Goal: Task Accomplishment & Management: Use online tool/utility

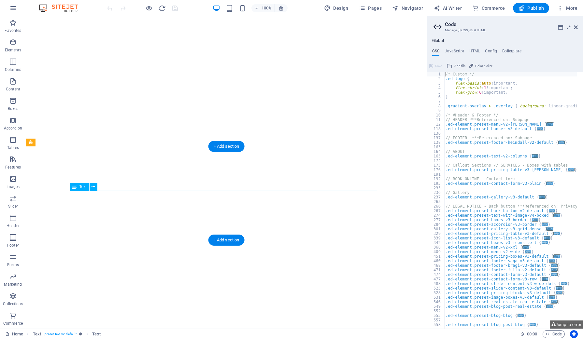
type textarea "* Custom */"
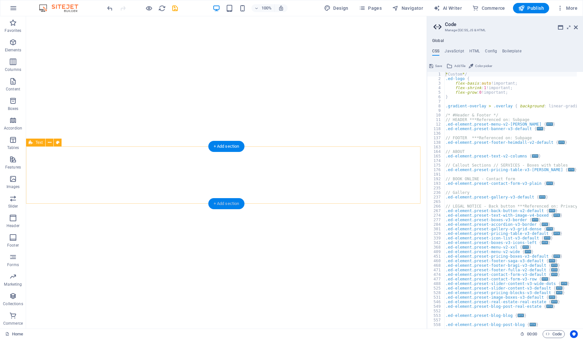
click at [223, 204] on div "+ Add section" at bounding box center [226, 203] width 36 height 11
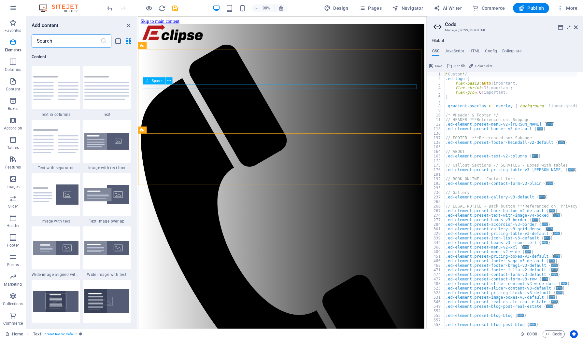
scroll to position [203, 0]
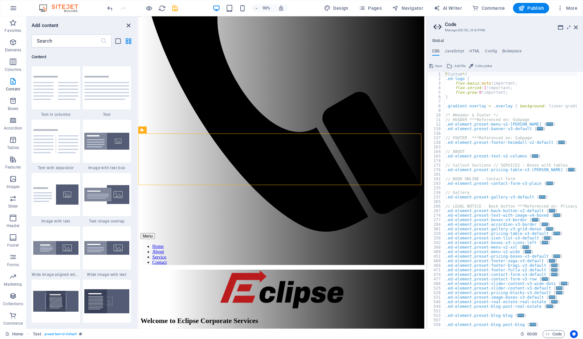
click at [131, 25] on icon "close panel" at bounding box center [128, 25] width 7 height 7
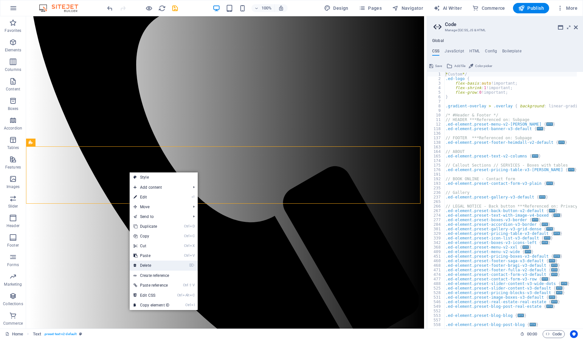
click at [143, 268] on link "⌦ Delete" at bounding box center [152, 266] width 44 height 10
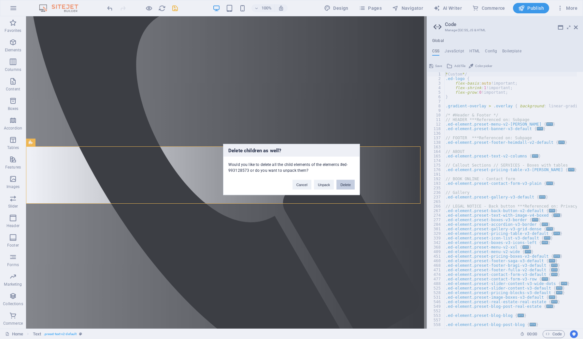
click at [343, 183] on button "Delete" at bounding box center [345, 185] width 18 height 10
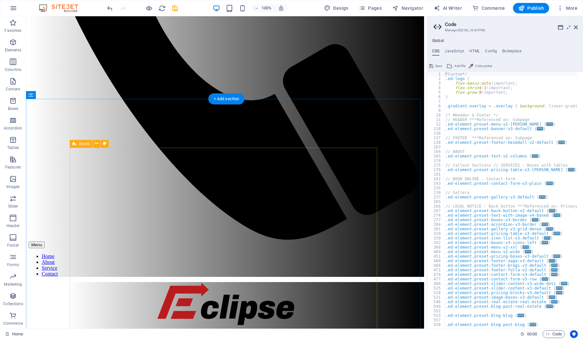
scroll to position [407, 0]
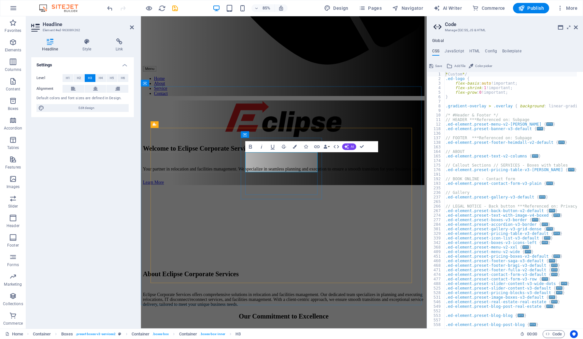
drag, startPoint x: 339, startPoint y: 194, endPoint x: 272, endPoint y: 196, distance: 66.8
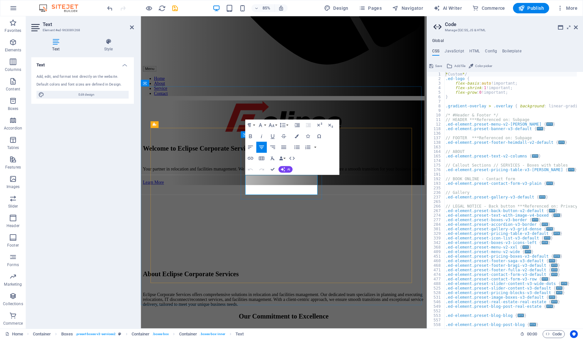
drag, startPoint x: 337, startPoint y: 220, endPoint x: 266, endPoint y: 209, distance: 71.6
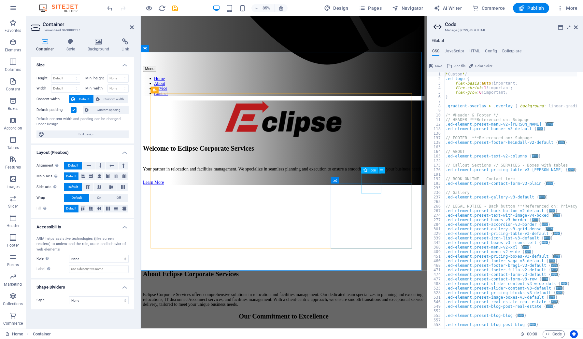
scroll to position [448, 0]
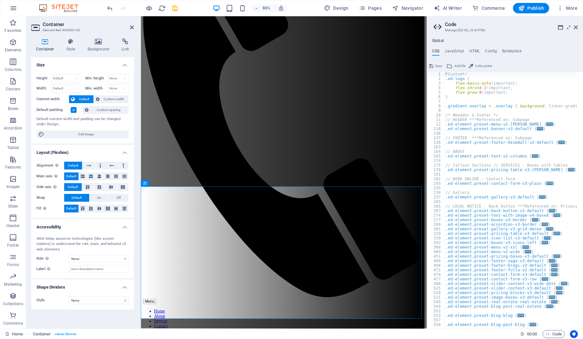
scroll to position [0, 0]
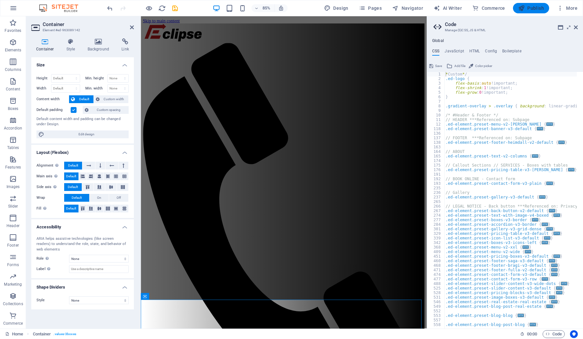
click at [523, 7] on icon "button" at bounding box center [521, 8] width 7 height 7
checkbox input "false"
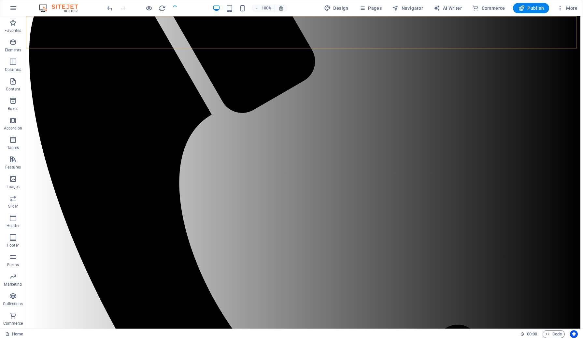
scroll to position [11, 0]
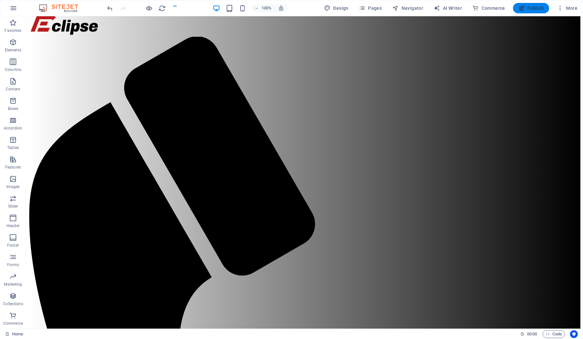
click at [539, 5] on span "Publish" at bounding box center [531, 8] width 26 height 7
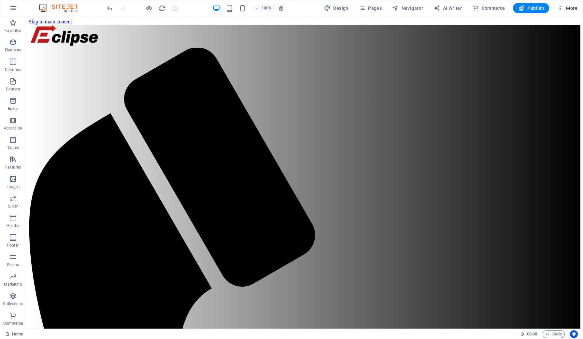
click at [571, 9] on span "More" at bounding box center [567, 8] width 21 height 7
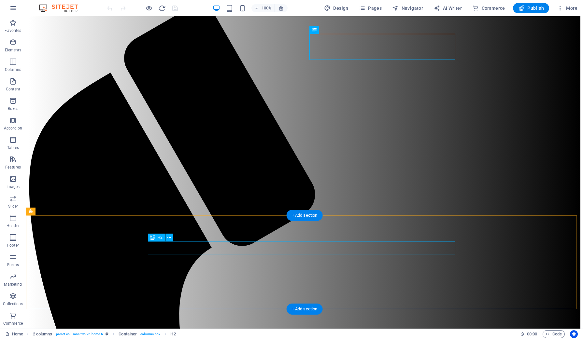
scroll to position [81, 0]
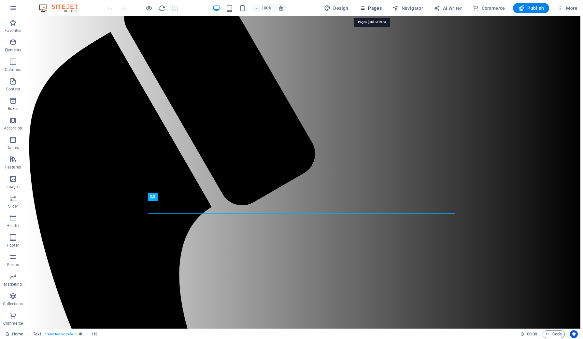
click at [381, 5] on span "Pages" at bounding box center [370, 8] width 23 height 7
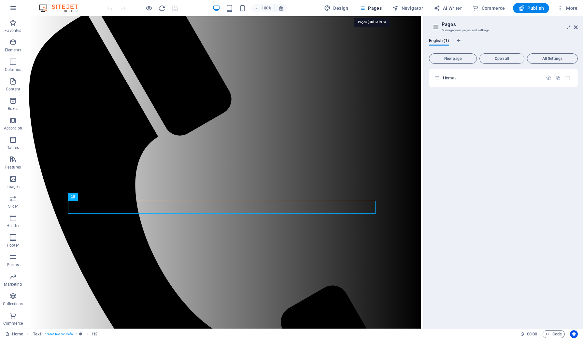
click at [381, 5] on span "Pages" at bounding box center [370, 8] width 23 height 7
click at [577, 28] on icon at bounding box center [576, 27] width 4 height 5
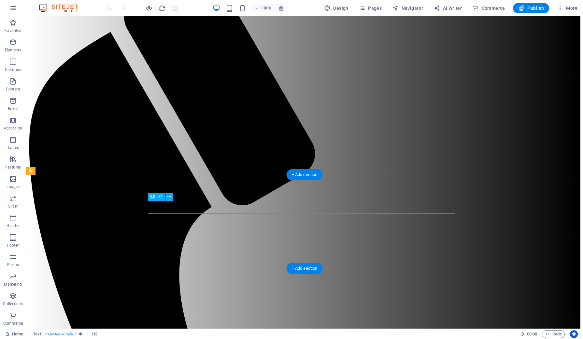
drag, startPoint x: 283, startPoint y: 205, endPoint x: 307, endPoint y: 208, distance: 24.5
click at [172, 198] on button at bounding box center [169, 197] width 8 height 8
click at [152, 197] on icon at bounding box center [152, 197] width 5 height 8
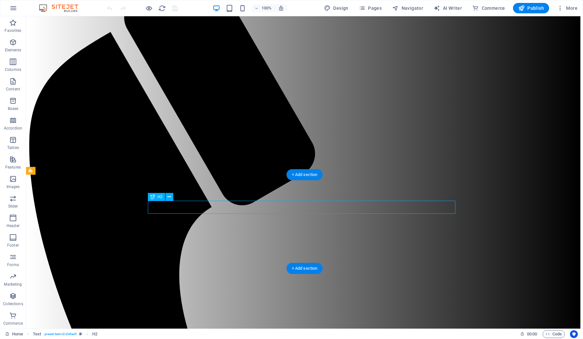
drag, startPoint x: 258, startPoint y: 212, endPoint x: 144, endPoint y: 212, distance: 114.0
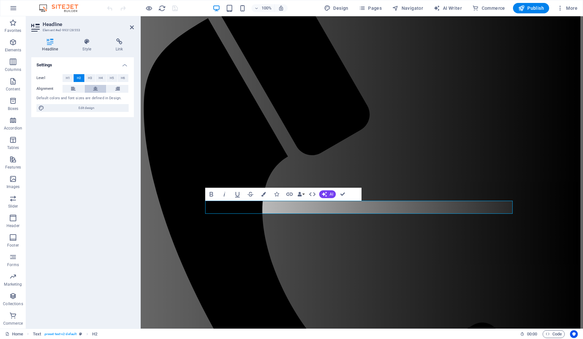
click at [95, 85] on icon at bounding box center [95, 89] width 5 height 8
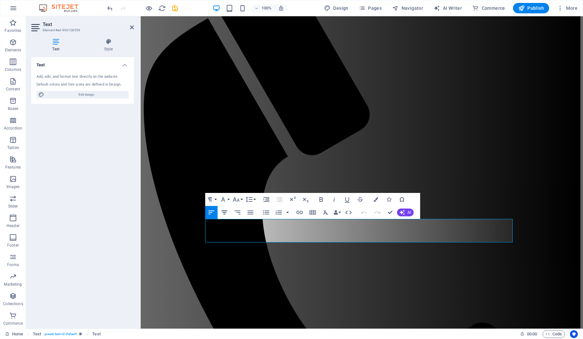
click at [225, 212] on icon "button" at bounding box center [224, 213] width 8 height 8
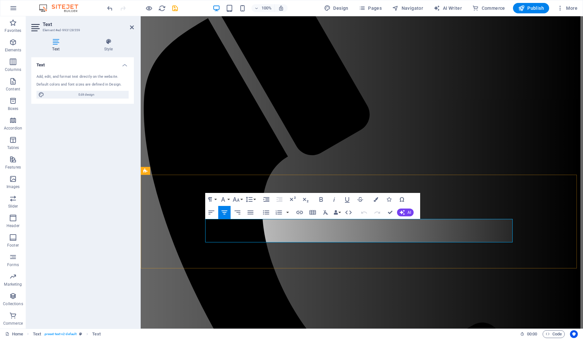
drag, startPoint x: 415, startPoint y: 231, endPoint x: 387, endPoint y: 233, distance: 28.0
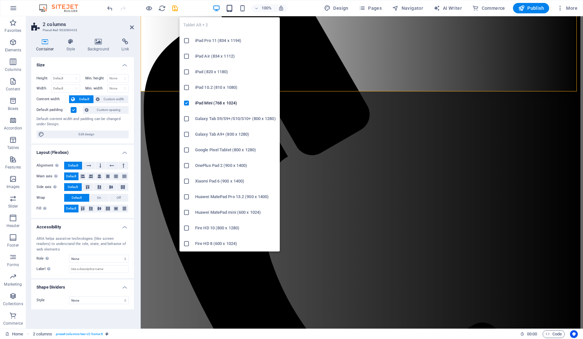
click at [232, 9] on icon "button" at bounding box center [229, 8] width 7 height 7
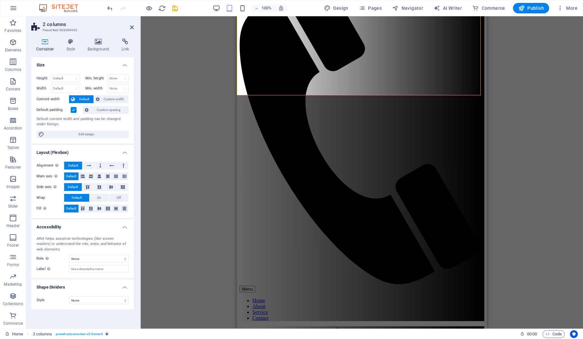
click at [540, 105] on div "Drag here to replace the existing content. Press “Ctrl” if you want to create a…" at bounding box center [362, 172] width 442 height 313
click at [539, 105] on div "Drag here to replace the existing content. Press “Ctrl” if you want to create a…" at bounding box center [362, 172] width 442 height 313
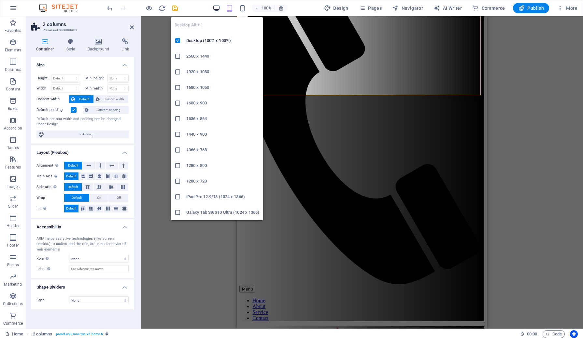
click at [220, 6] on icon "button" at bounding box center [216, 8] width 7 height 7
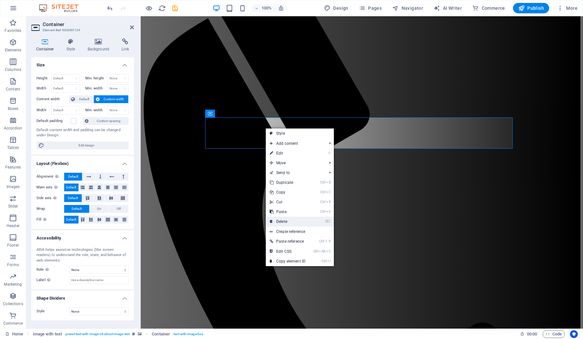
click at [275, 222] on link "⌦ Delete" at bounding box center [288, 222] width 44 height 10
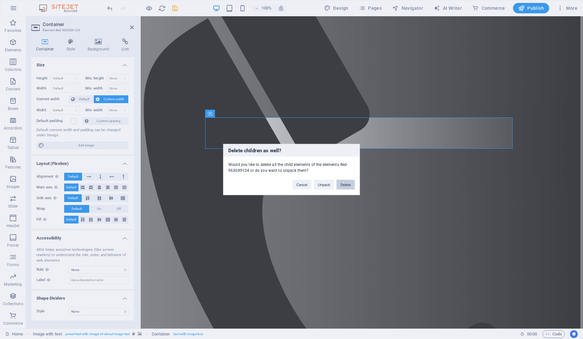
click at [346, 186] on button "Delete" at bounding box center [345, 185] width 18 height 10
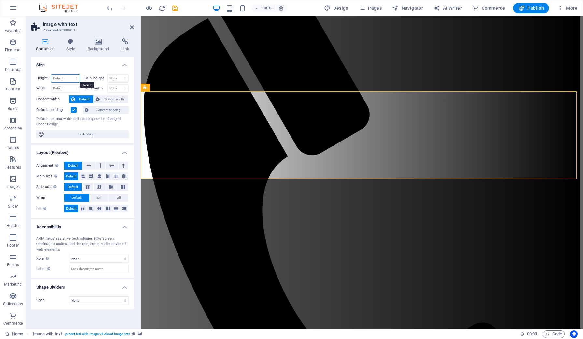
click at [73, 78] on select "Default px rem % vh vw" at bounding box center [65, 79] width 28 height 8
click at [74, 69] on div "Height Default px rem % vh vw Min. height None px rem % vh vw Width Default px …" at bounding box center [82, 106] width 103 height 75
click at [121, 79] on select "None px rem % vh vw" at bounding box center [118, 79] width 21 height 8
click at [119, 68] on h4 "Size" at bounding box center [82, 63] width 103 height 12
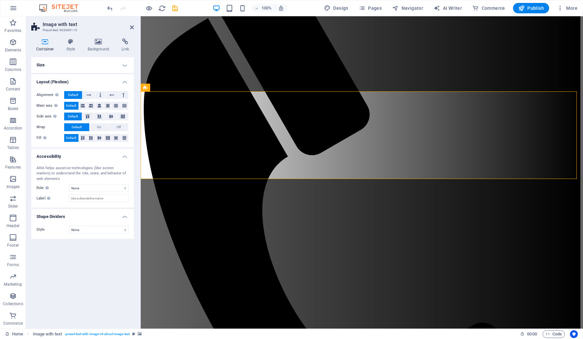
click at [124, 66] on h4 "Size" at bounding box center [82, 65] width 103 height 16
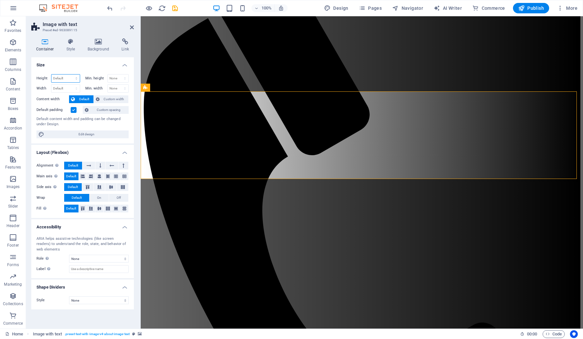
click at [66, 77] on select "Default px rem % vh vw" at bounding box center [65, 79] width 28 height 8
select select "px"
click at [71, 75] on select "Default px rem % vh vw" at bounding box center [65, 79] width 28 height 8
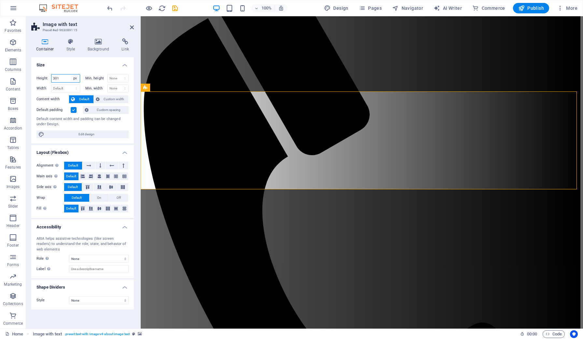
click at [74, 79] on select "Default px rem % vh vw" at bounding box center [75, 79] width 9 height 8
type input "500"
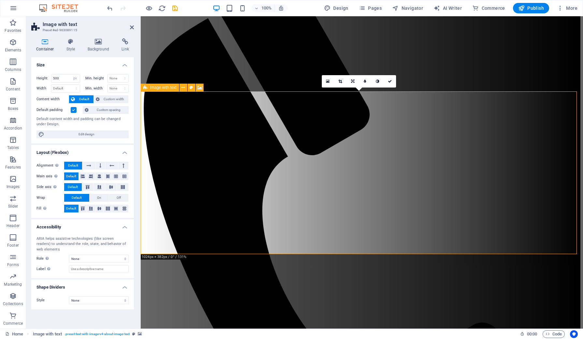
drag, startPoint x: 541, startPoint y: 192, endPoint x: 378, endPoint y: 186, distance: 163.2
click at [130, 24] on h2 "Image with text" at bounding box center [88, 24] width 91 height 6
click at [131, 26] on icon at bounding box center [132, 27] width 4 height 5
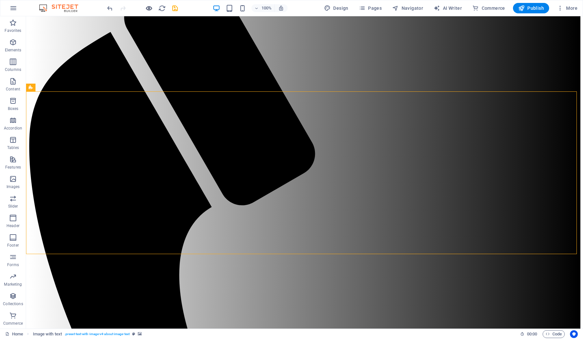
click at [145, 6] on icon "button" at bounding box center [148, 8] width 7 height 7
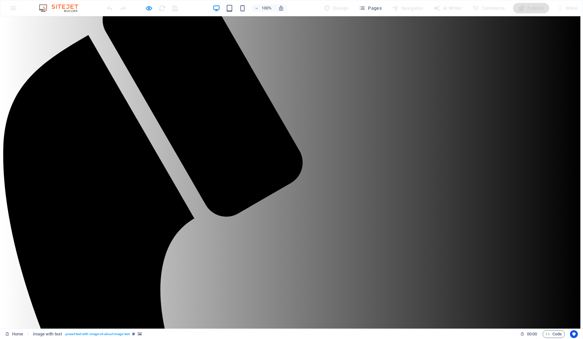
drag, startPoint x: 362, startPoint y: 193, endPoint x: 162, endPoint y: 166, distance: 201.4
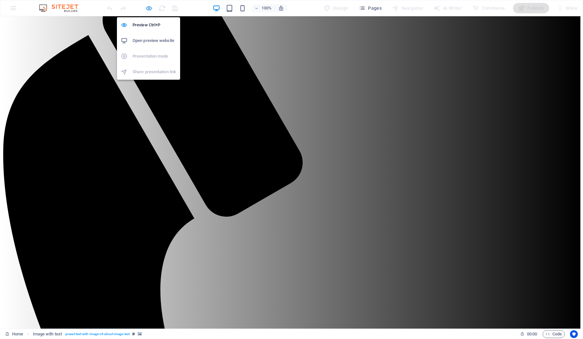
click at [148, 5] on icon "button" at bounding box center [148, 8] width 7 height 7
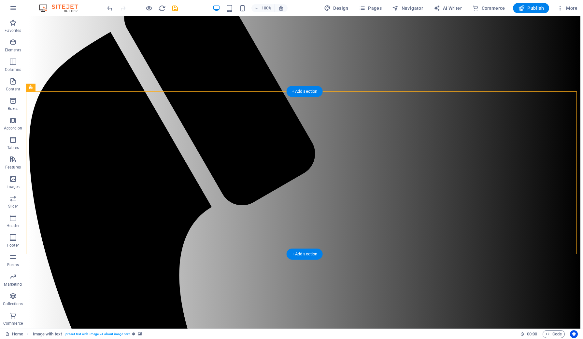
select select "px"
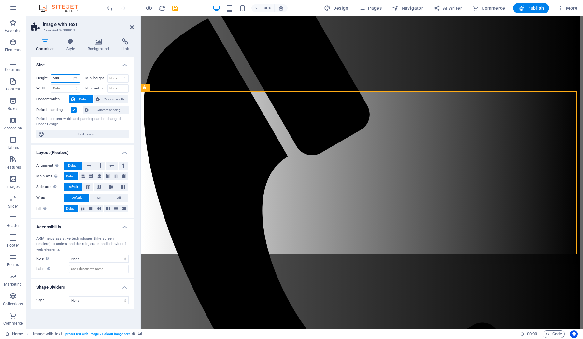
click at [68, 80] on input "500" at bounding box center [65, 79] width 28 height 8
type input "5"
type input "600"
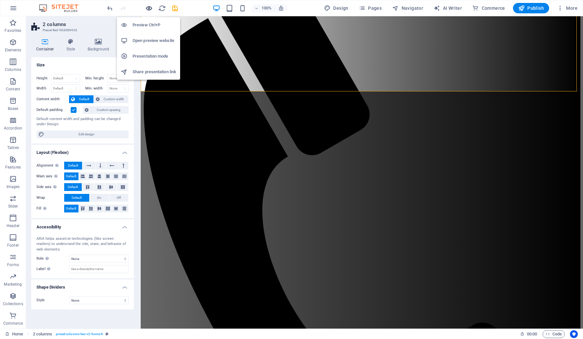
click at [150, 5] on icon "button" at bounding box center [148, 8] width 7 height 7
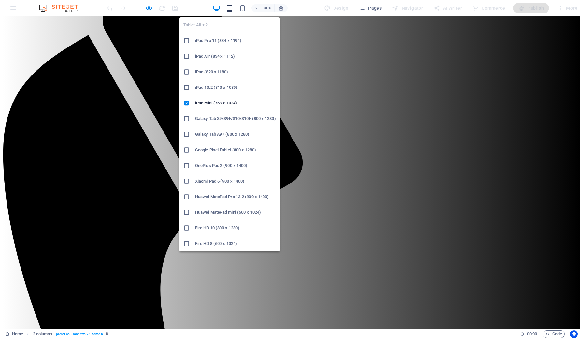
click at [231, 10] on icon "button" at bounding box center [229, 8] width 7 height 7
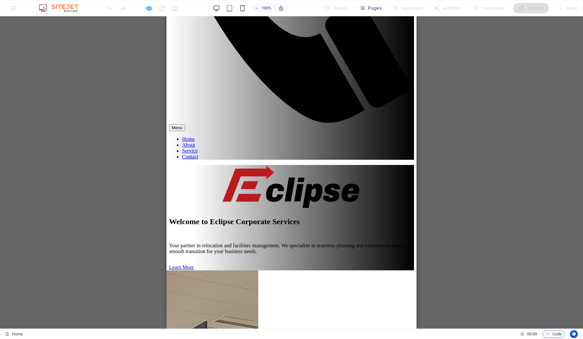
scroll to position [0, 0]
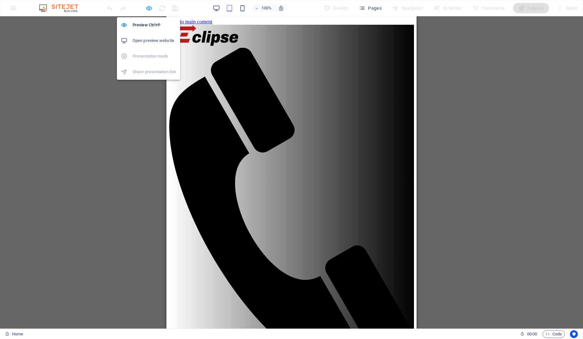
click at [149, 5] on icon "button" at bounding box center [148, 8] width 7 height 7
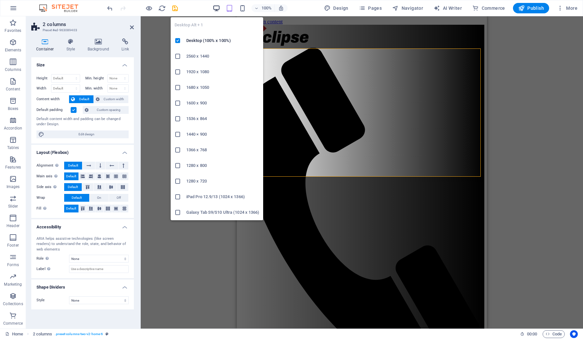
click at [216, 10] on icon "button" at bounding box center [216, 8] width 7 height 7
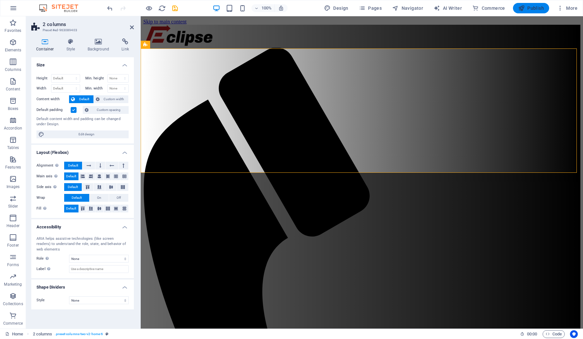
click at [533, 10] on span "Publish" at bounding box center [531, 8] width 26 height 7
checkbox input "false"
click at [535, 7] on span "Publish" at bounding box center [531, 8] width 26 height 7
